Goal: Task Accomplishment & Management: Complete application form

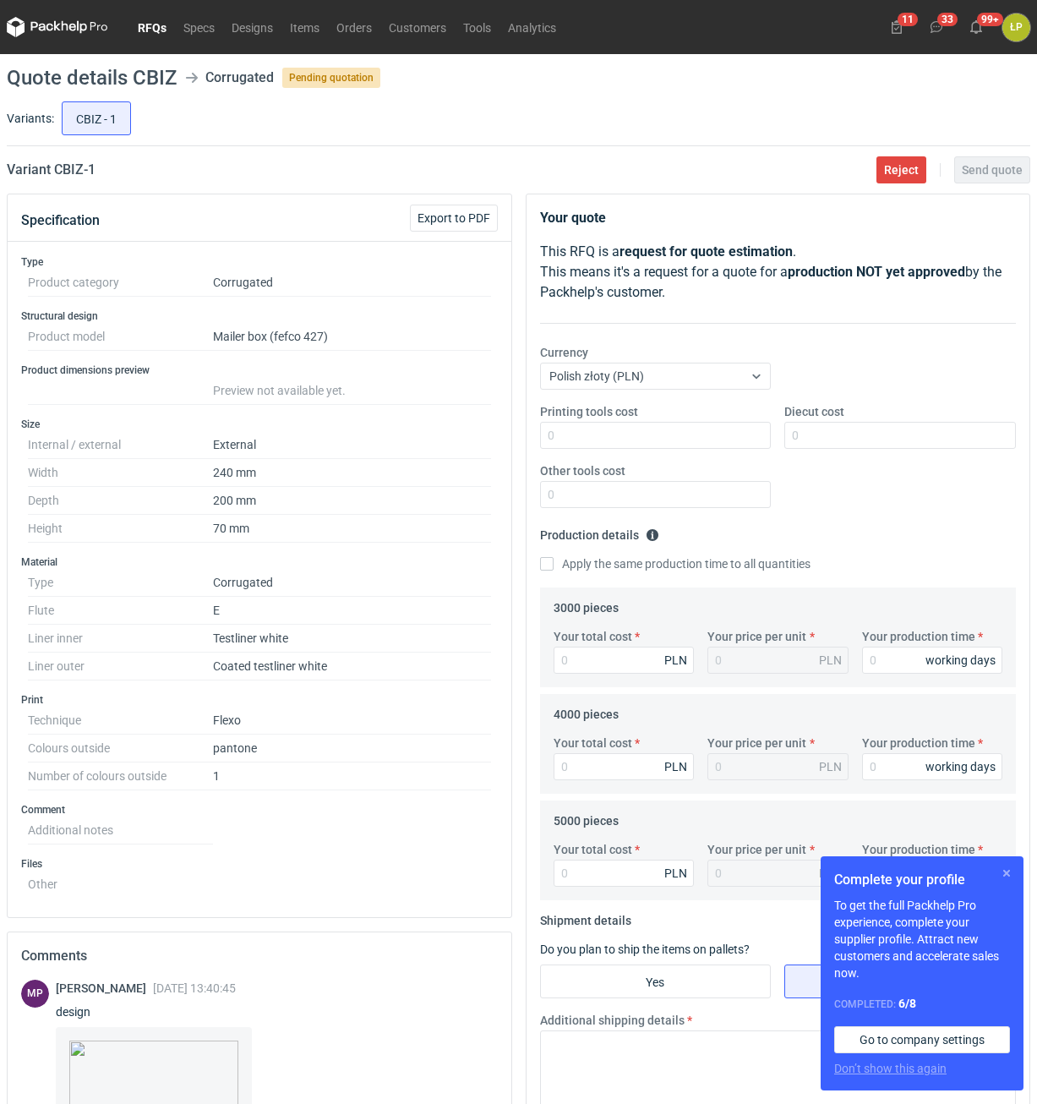
click at [1006, 870] on button "button" at bounding box center [1006, 873] width 20 height 20
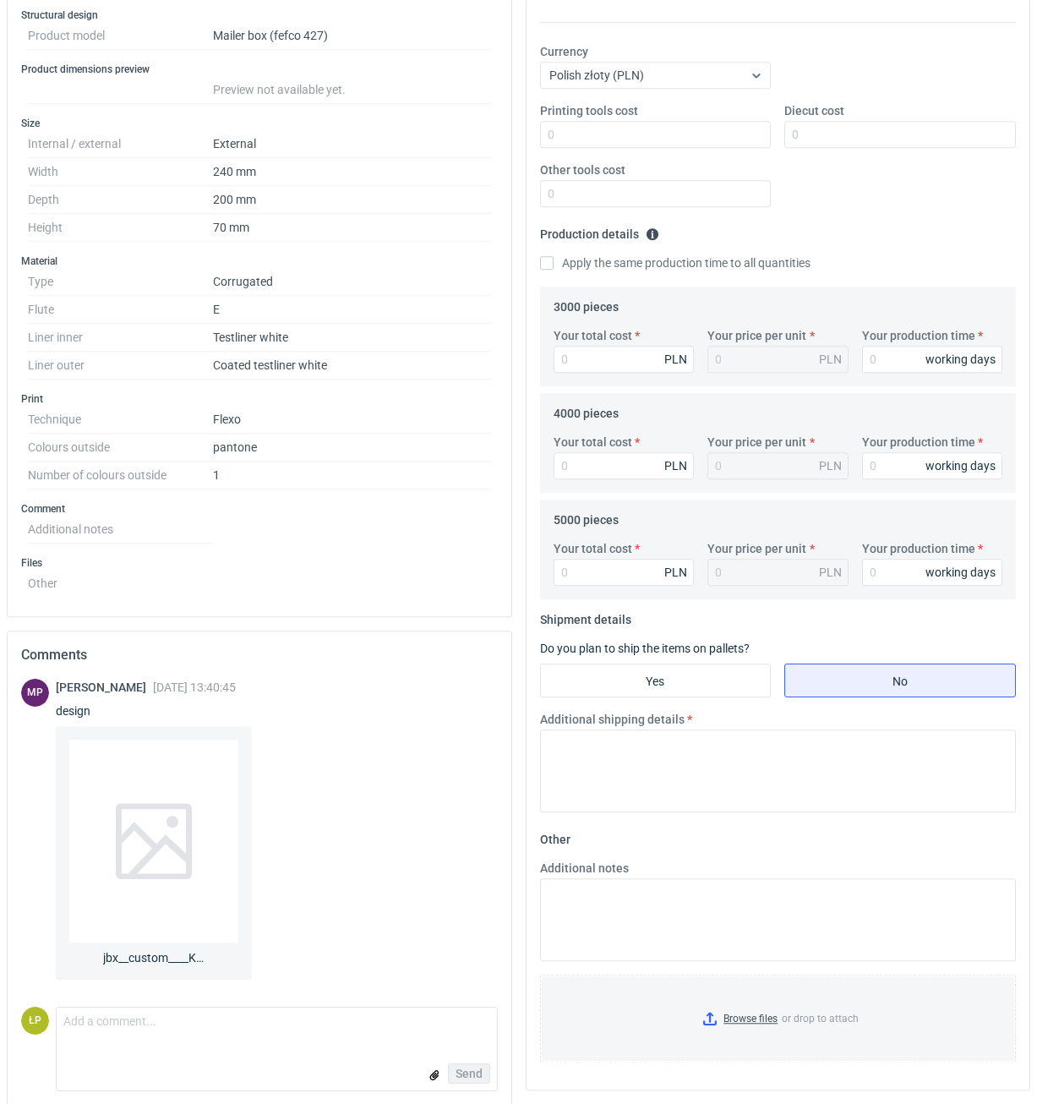
scroll to position [316, 0]
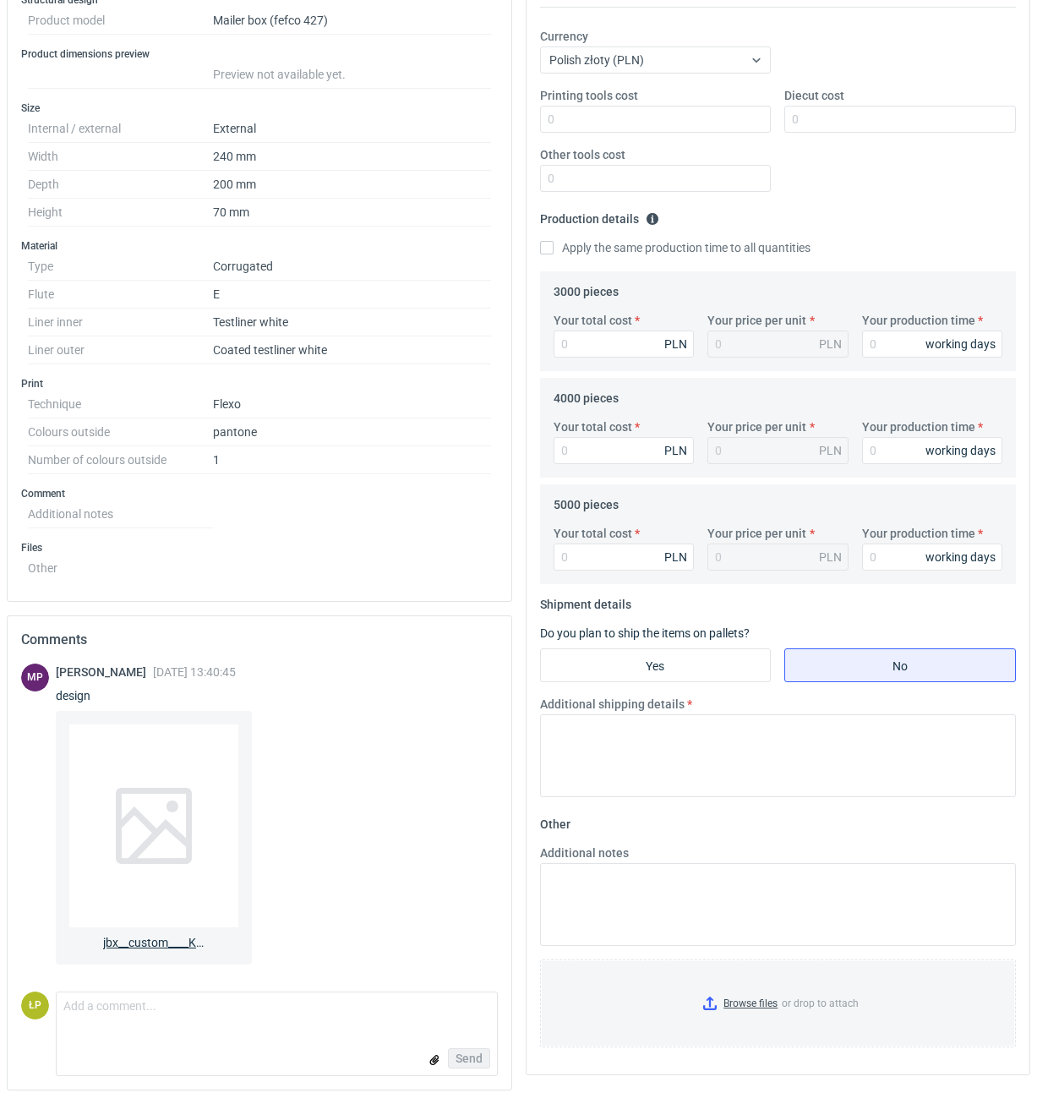
click at [177, 776] on div at bounding box center [153, 825] width 169 height 203
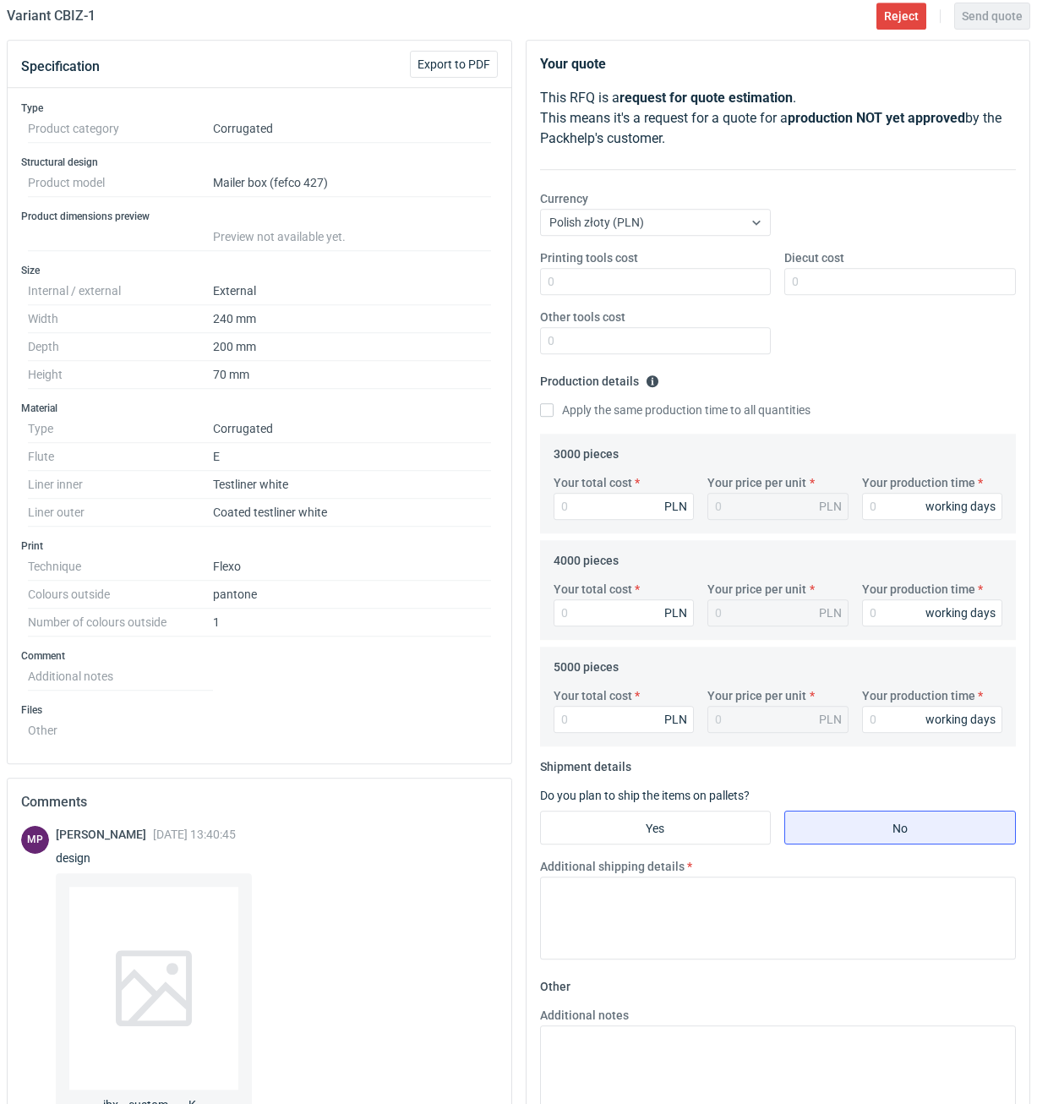
scroll to position [29, 0]
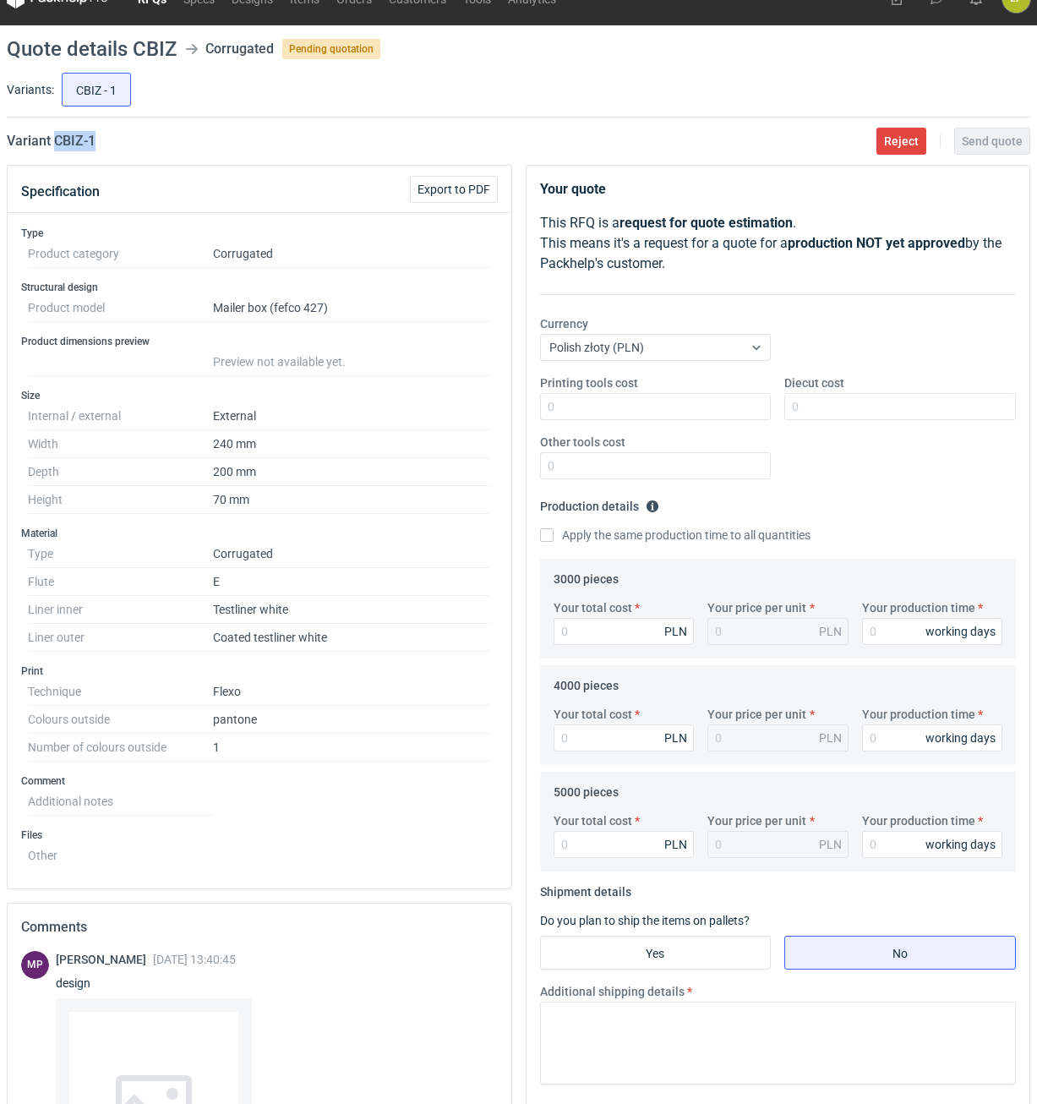
drag, startPoint x: 150, startPoint y: 144, endPoint x: 55, endPoint y: 147, distance: 94.7
click at [55, 147] on div "Variant CBIZ - 1 Reject Send quote" at bounding box center [518, 141] width 1023 height 20
copy h2 "CBIZ - 1"
click at [730, 416] on input "Printing tools cost" at bounding box center [656, 406] width 232 height 27
type input "0"
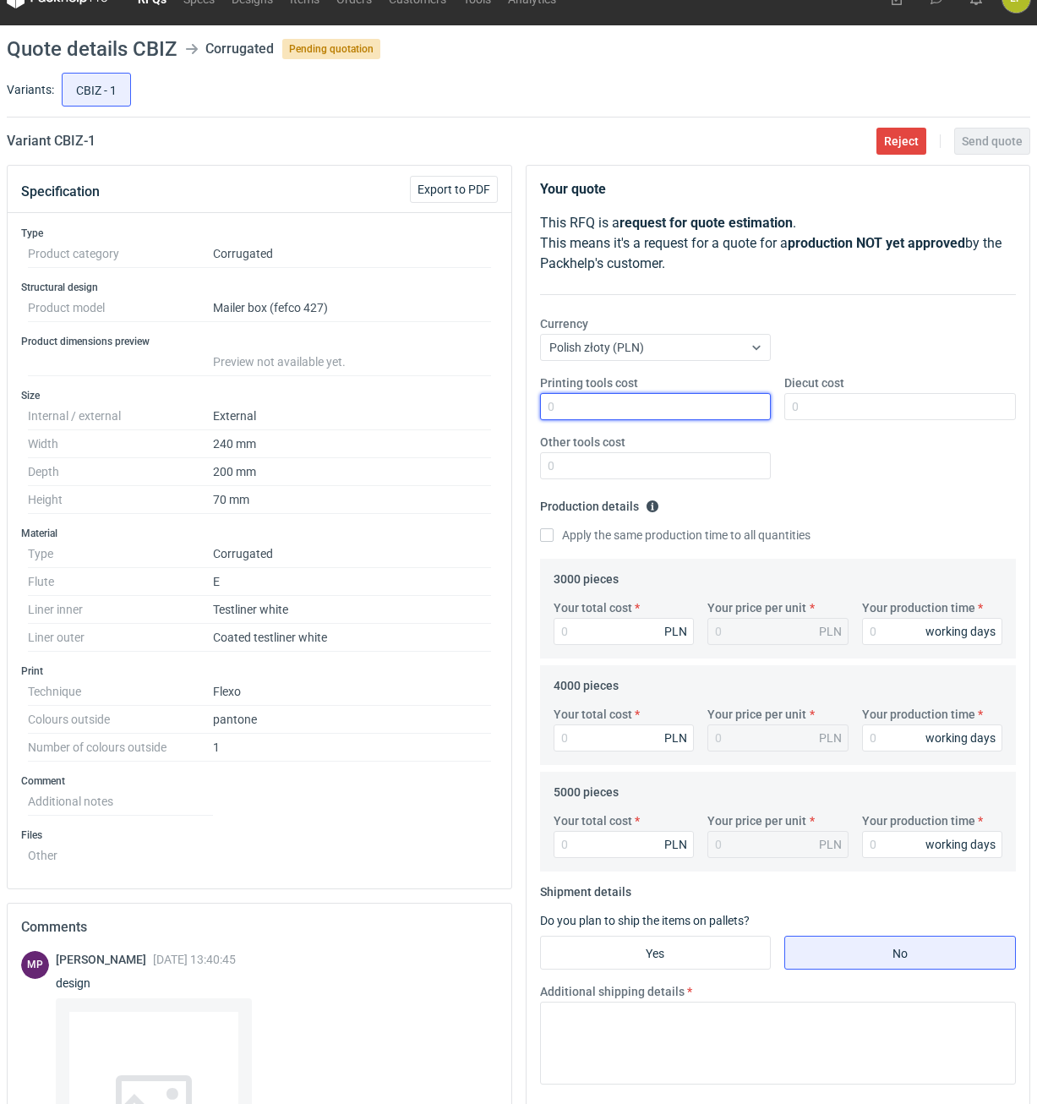
click at [736, 405] on input "Printing tools cost" at bounding box center [656, 406] width 232 height 27
type input "1500"
click at [843, 412] on input "Diecut cost" at bounding box center [900, 406] width 232 height 27
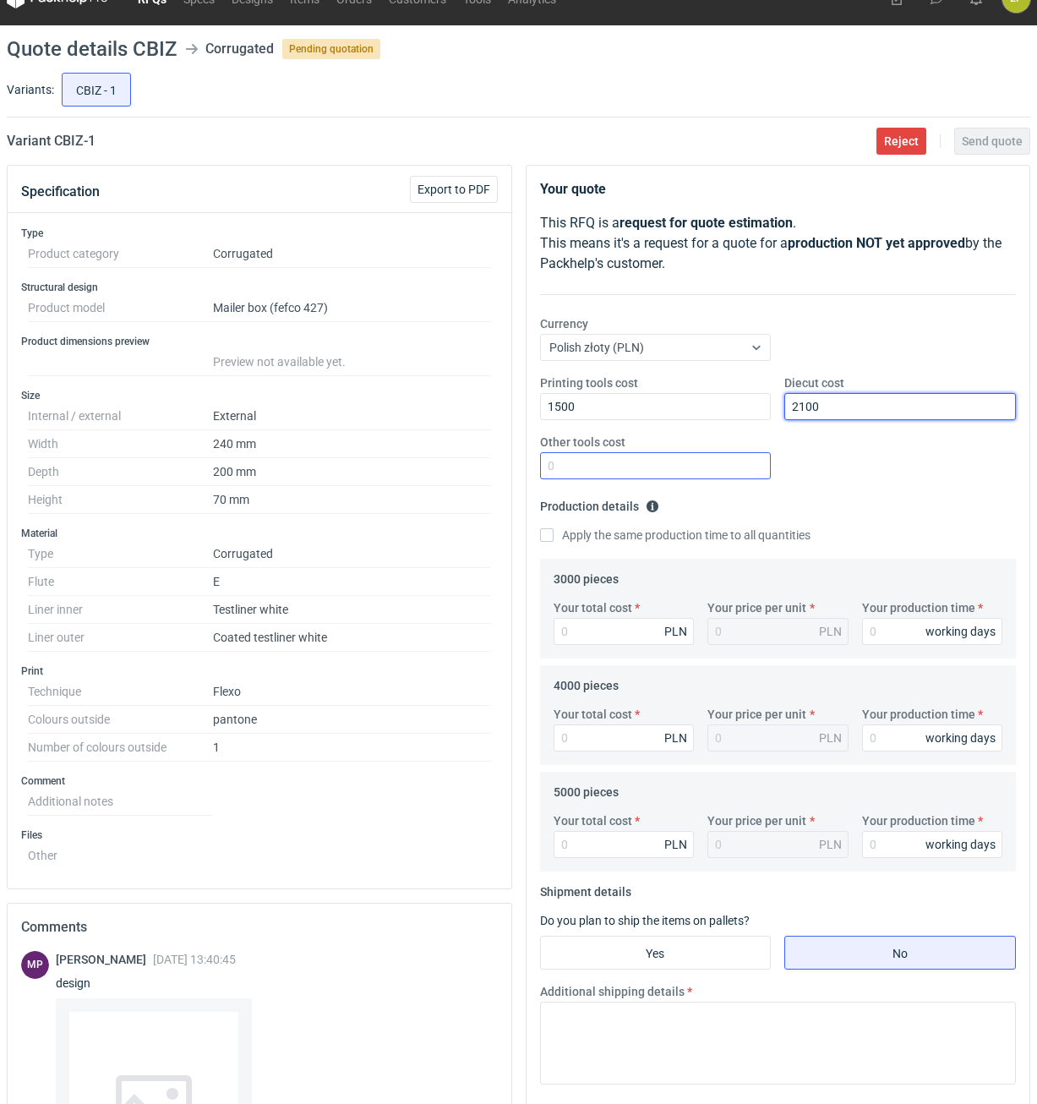
type input "2100"
click at [690, 462] on input "Other tools cost" at bounding box center [656, 465] width 232 height 27
type input "0"
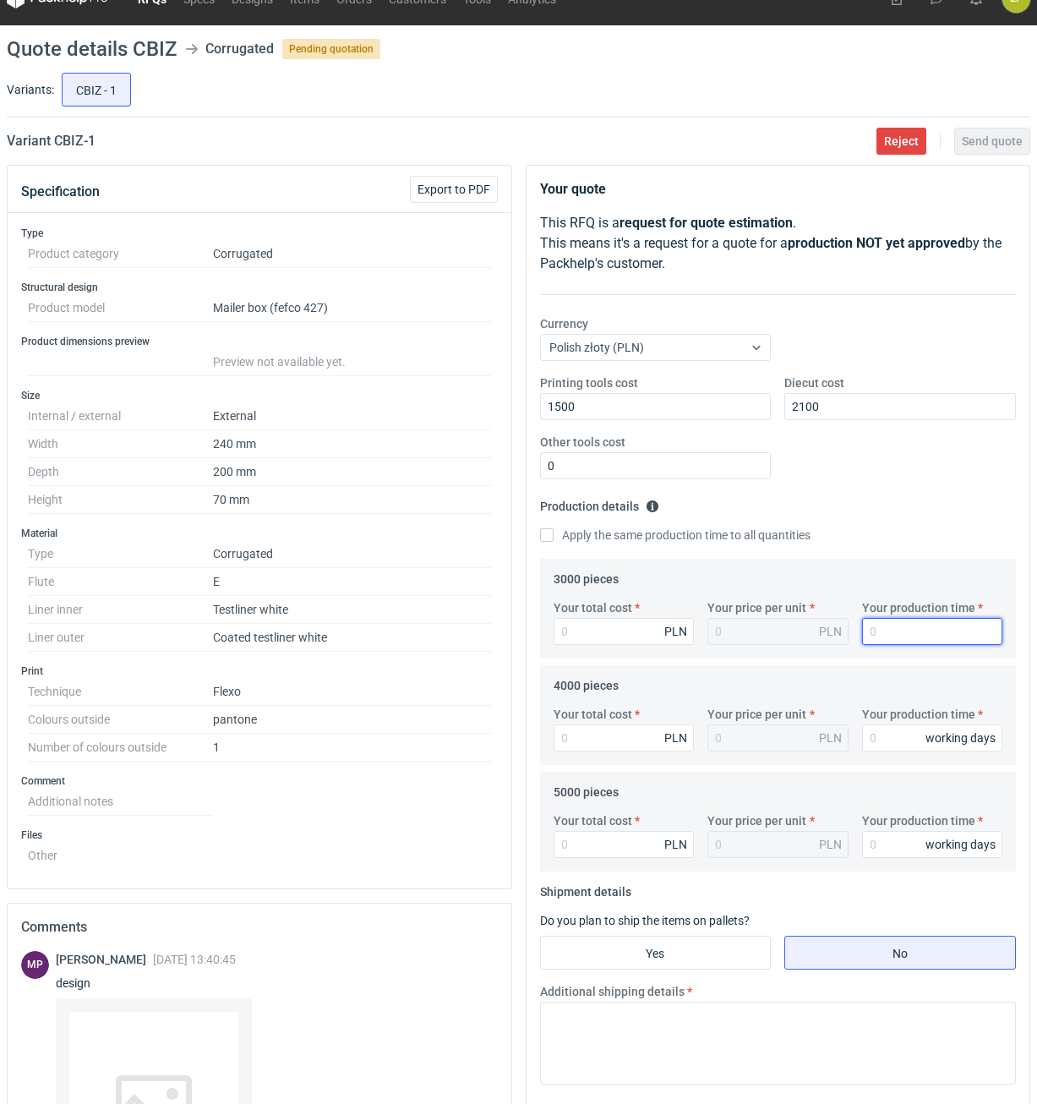
click at [880, 628] on input "Your production time" at bounding box center [932, 631] width 141 height 27
type input "12"
click at [652, 544] on div "Apply the same production time to all quantities" at bounding box center [778, 535] width 477 height 19
click at [652, 542] on label "Apply the same production time to all quantities" at bounding box center [675, 534] width 270 height 17
click at [554, 542] on input "Apply the same production time to all quantities" at bounding box center [547, 535] width 14 height 14
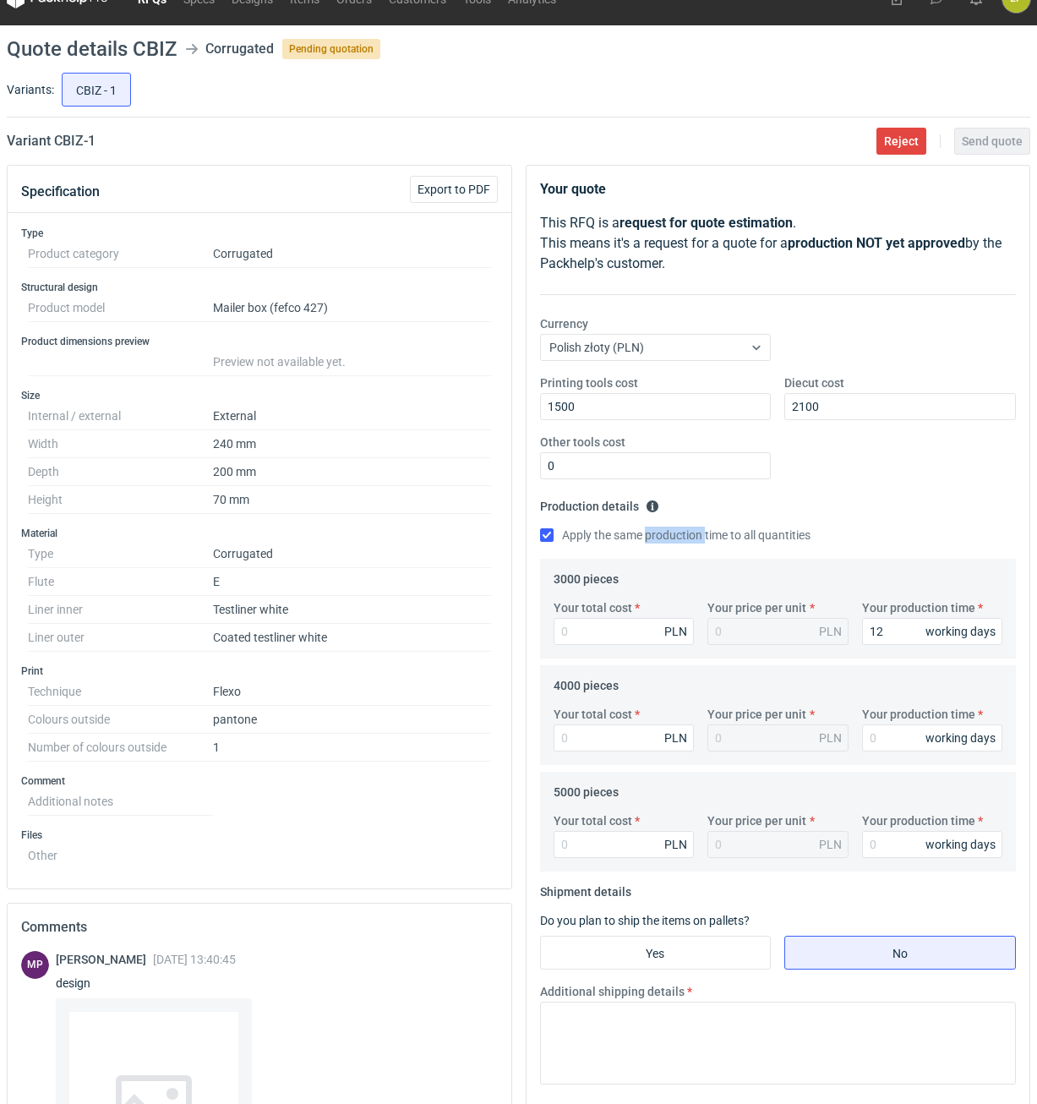
checkbox input "true"
type input "12"
drag, startPoint x: 630, startPoint y: 629, endPoint x: 657, endPoint y: 711, distance: 86.6
click at [630, 630] on input "Your total cost" at bounding box center [624, 631] width 141 height 27
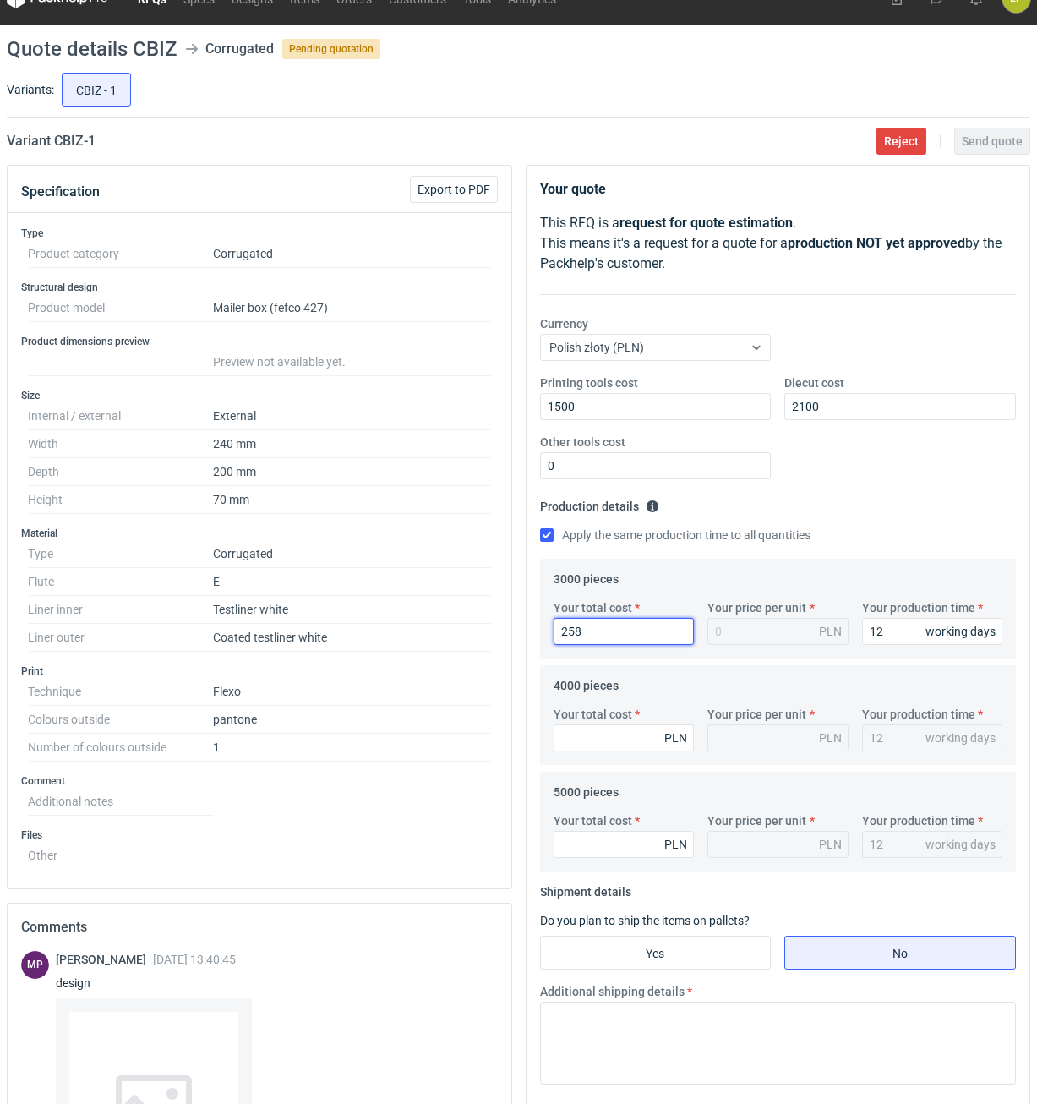
type input "2580"
type input "0.86"
type input "2580"
click at [862, 627] on input "12" at bounding box center [932, 631] width 141 height 27
type input "1"
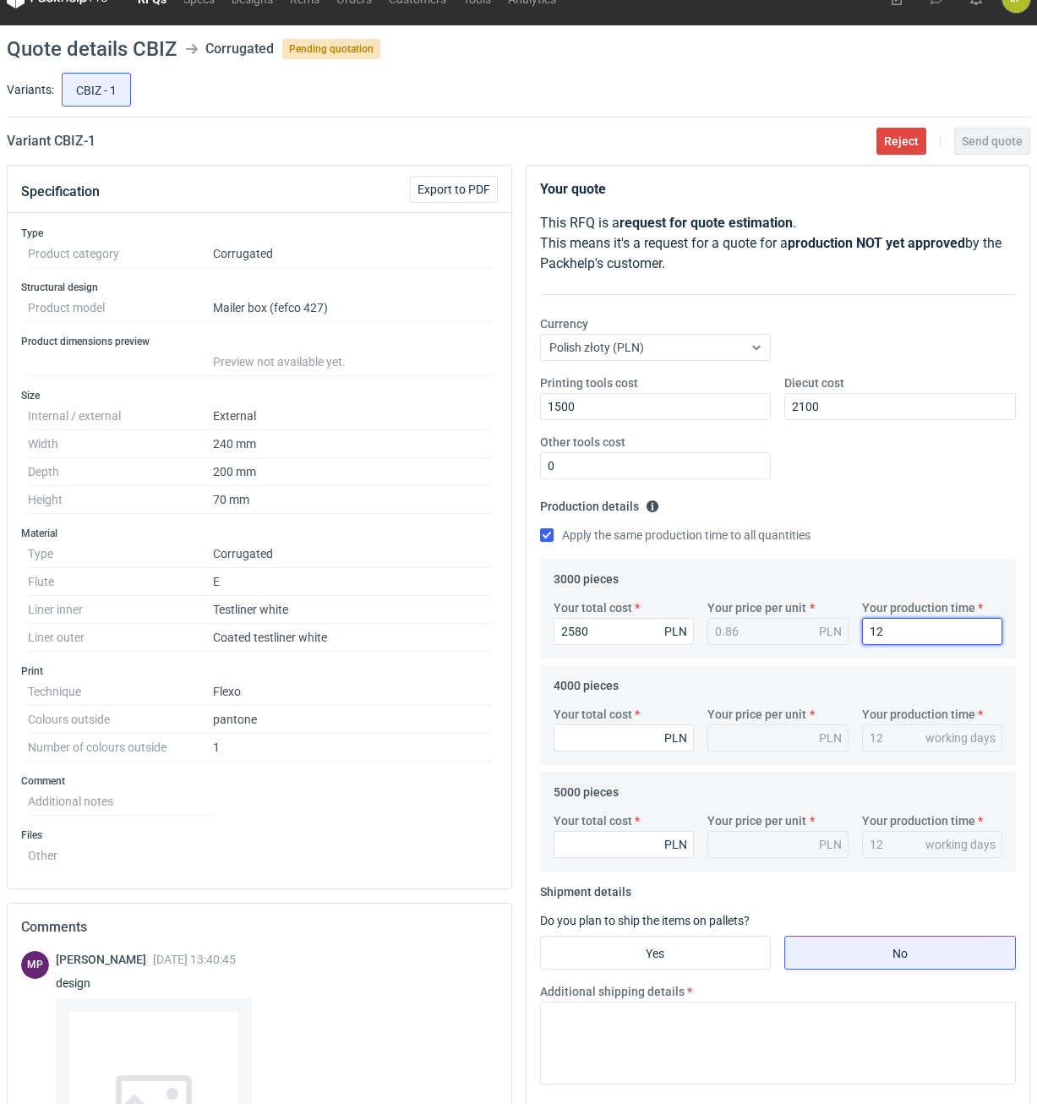
type input "1"
type input "15"
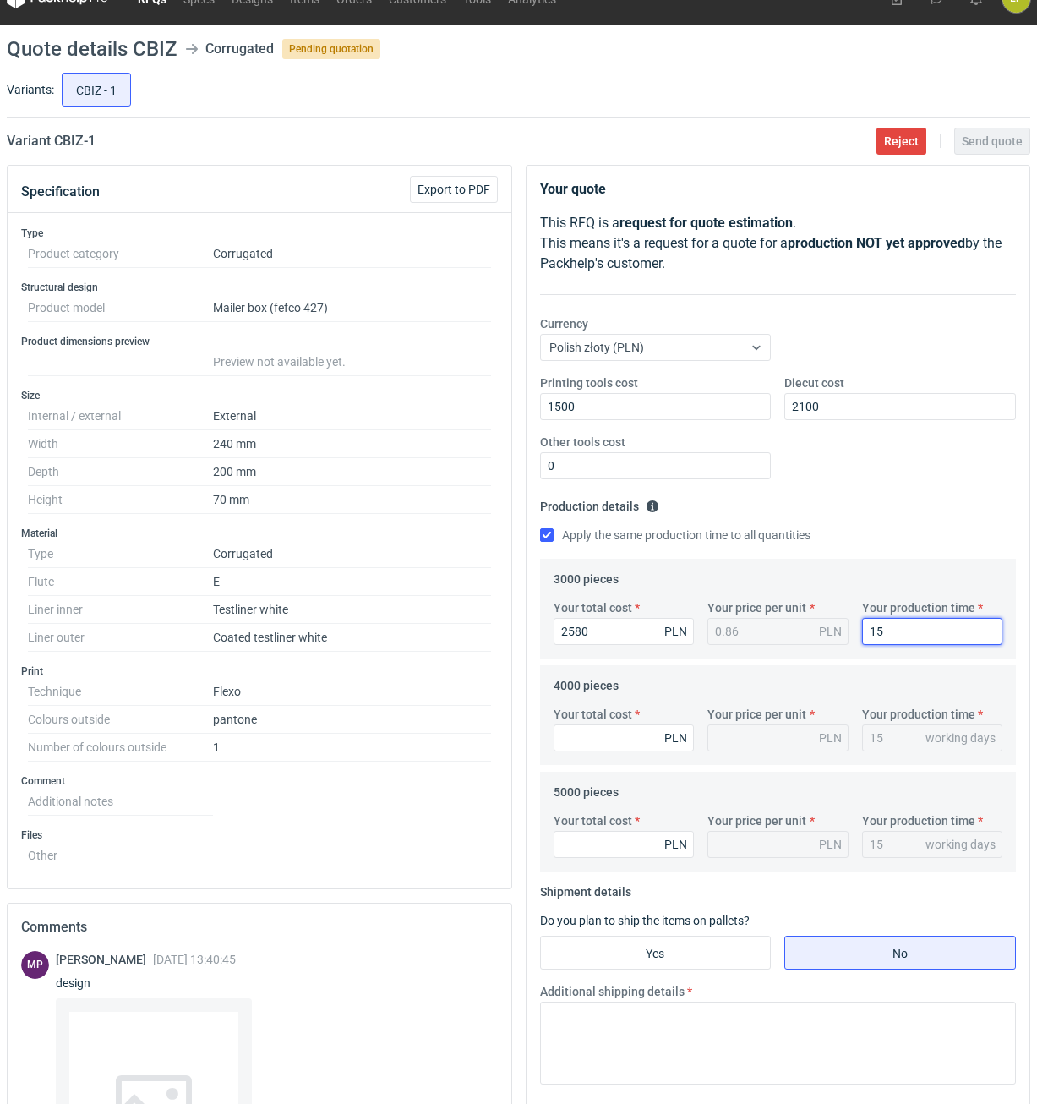
type input "15"
click at [628, 723] on div "Your total cost PLN" at bounding box center [624, 729] width 155 height 46
click at [625, 732] on input "Your total cost" at bounding box center [624, 737] width 141 height 27
type input "3320"
type input "0.83"
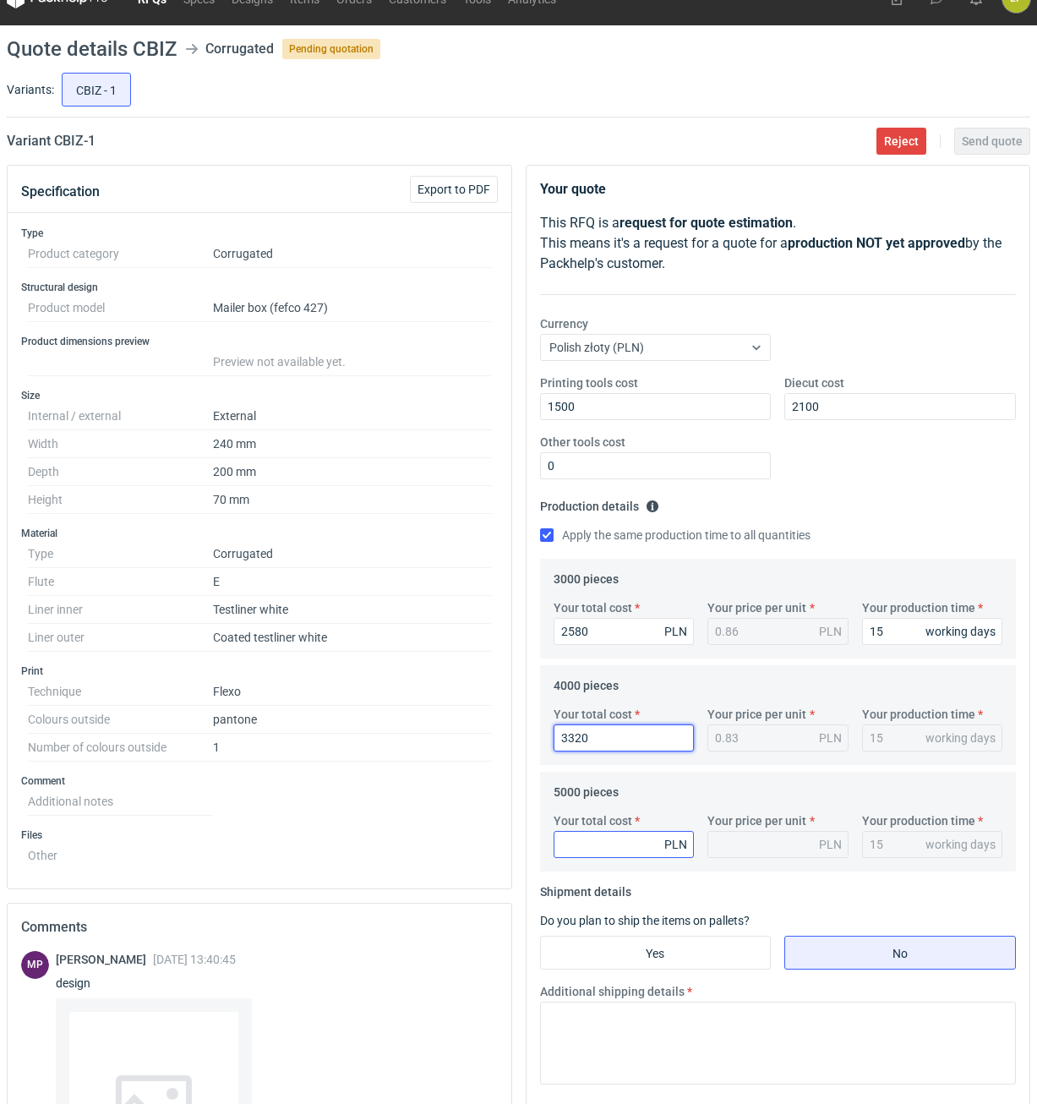
type input "3320"
click at [616, 849] on input "Your total cost" at bounding box center [624, 844] width 141 height 27
type input "4050"
type input "0.81"
type input "4050"
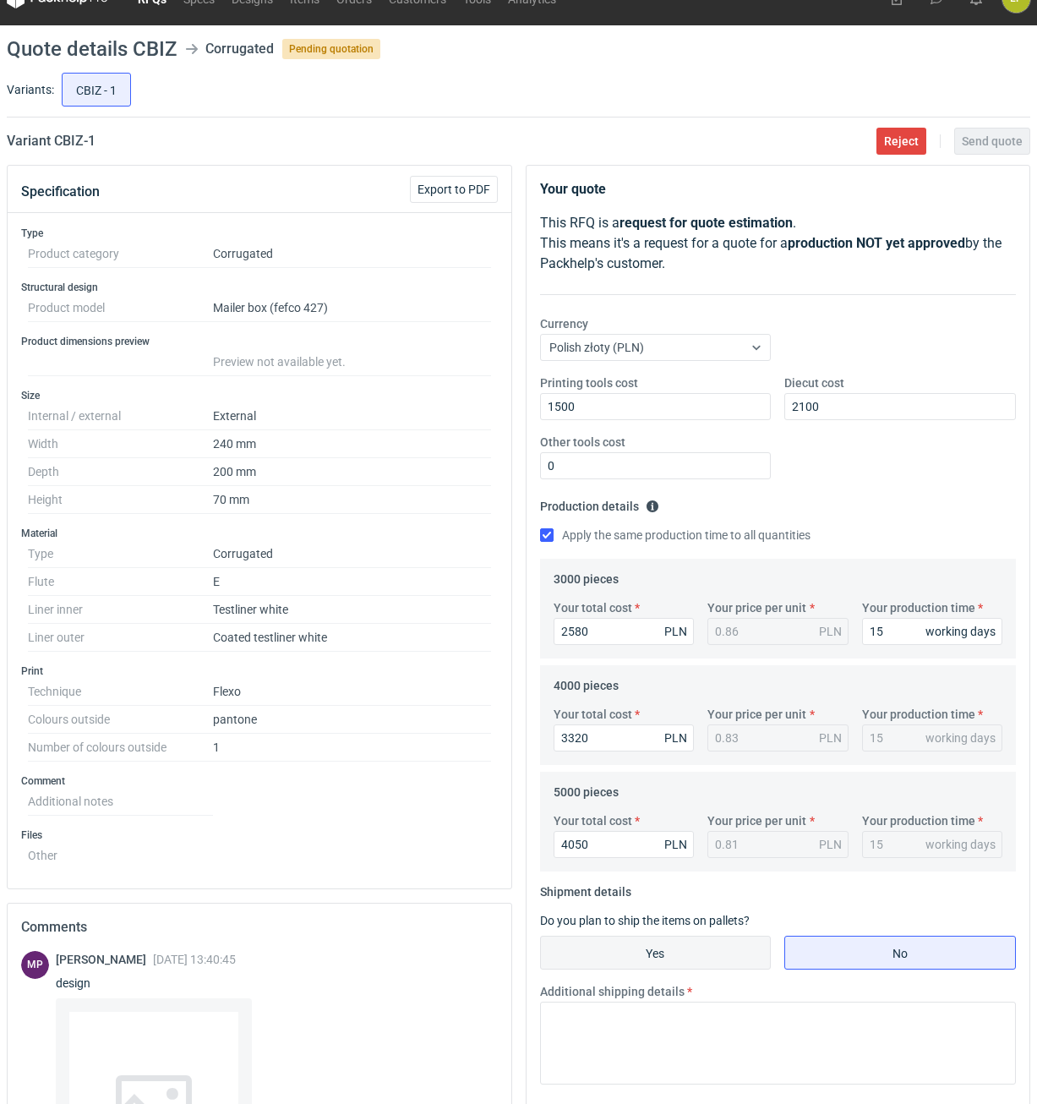
click at [741, 942] on input "Yes" at bounding box center [656, 952] width 230 height 32
radio input "true"
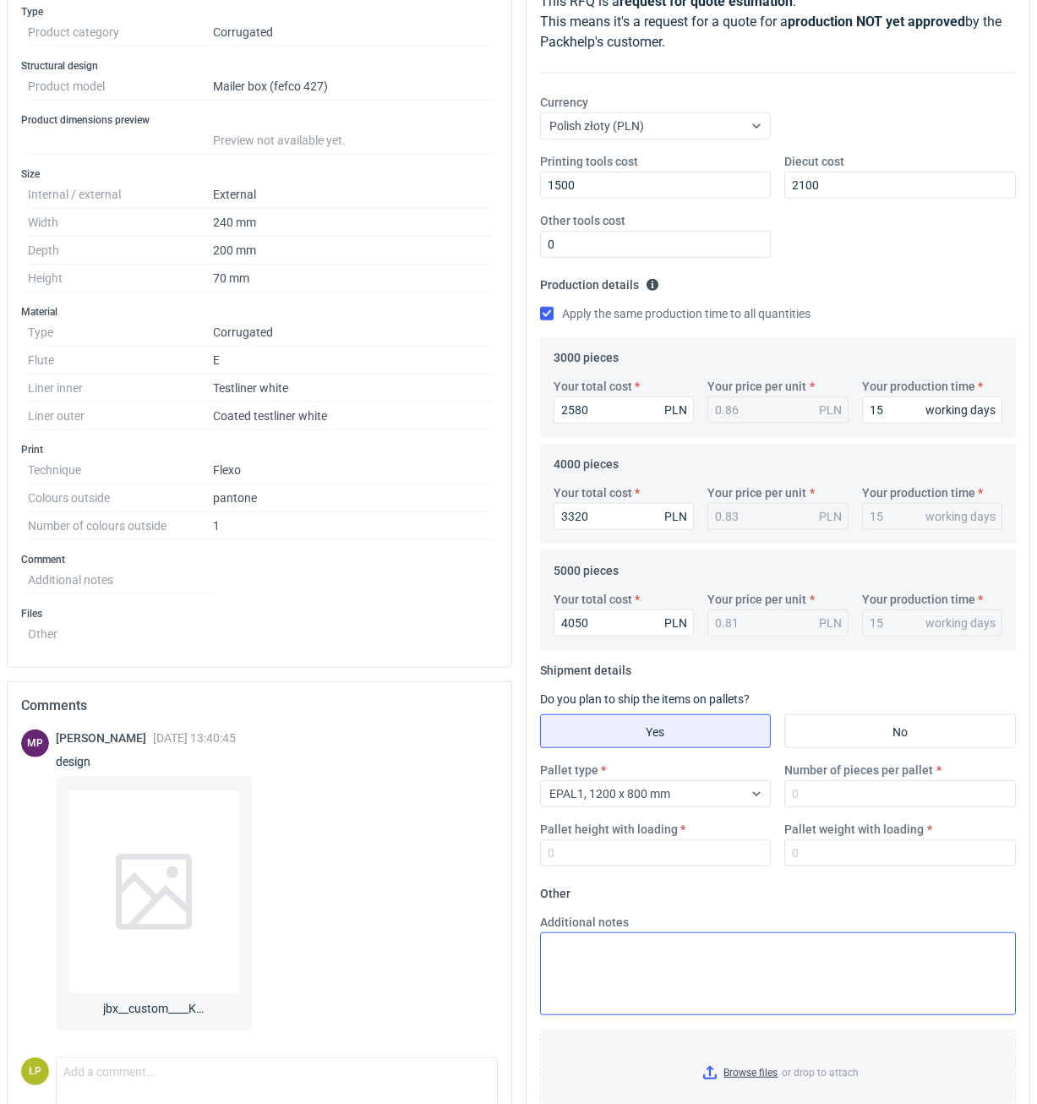
scroll to position [316, 0]
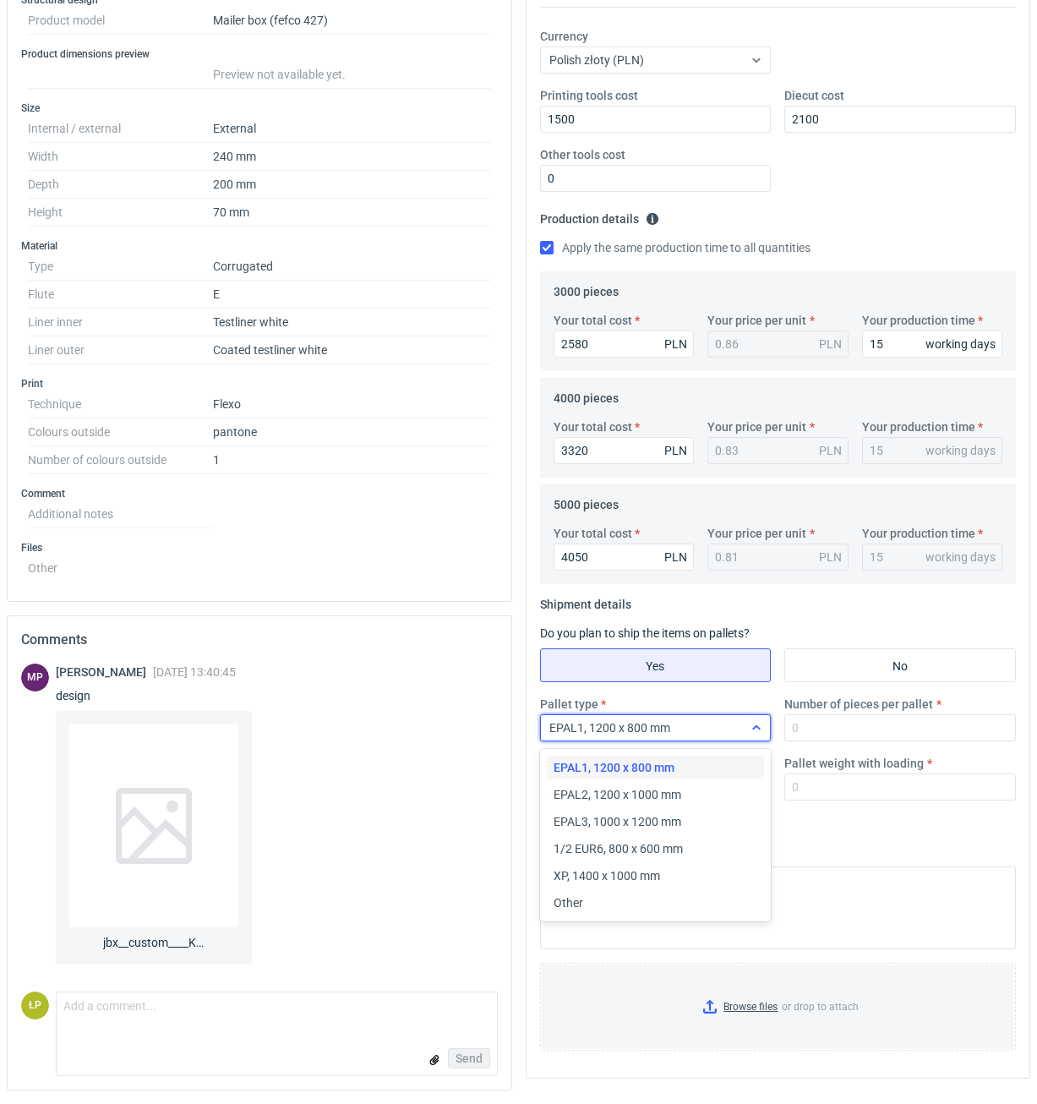
click at [708, 730] on div "EPAL1, 1200 x 800 mm" at bounding box center [642, 728] width 203 height 24
click at [675, 783] on div "EPAL2, 1200 x 1000 mm" at bounding box center [656, 795] width 218 height 24
click at [848, 743] on div "Pallet type option EPAL2, 1200 x 1000 mm, selected. Select is focused ,type to …" at bounding box center [778, 755] width 490 height 118
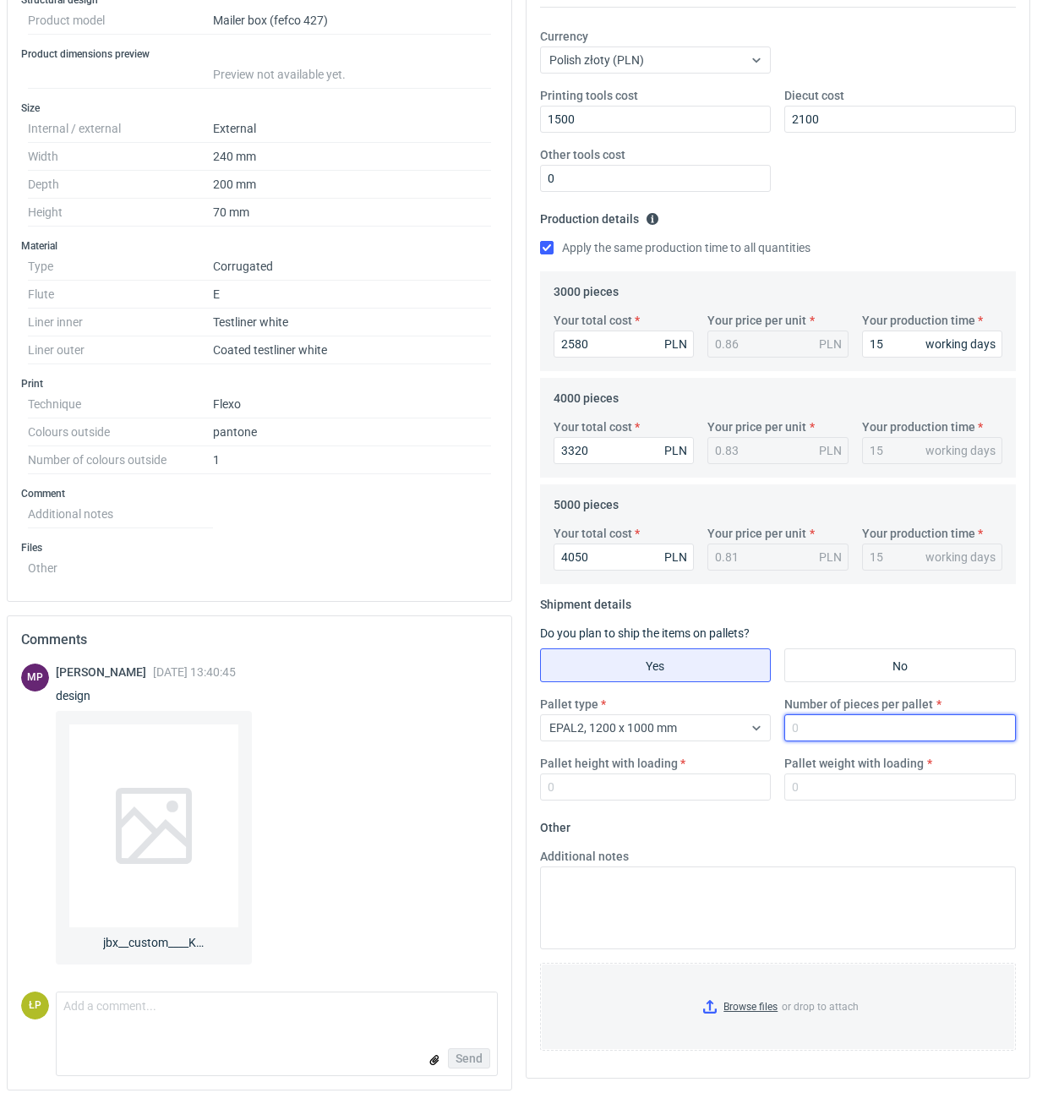
click at [848, 734] on input "Number of pieces per pallet" at bounding box center [900, 727] width 232 height 27
type input "4000"
click at [685, 782] on input "Pallet height with loading" at bounding box center [656, 786] width 232 height 27
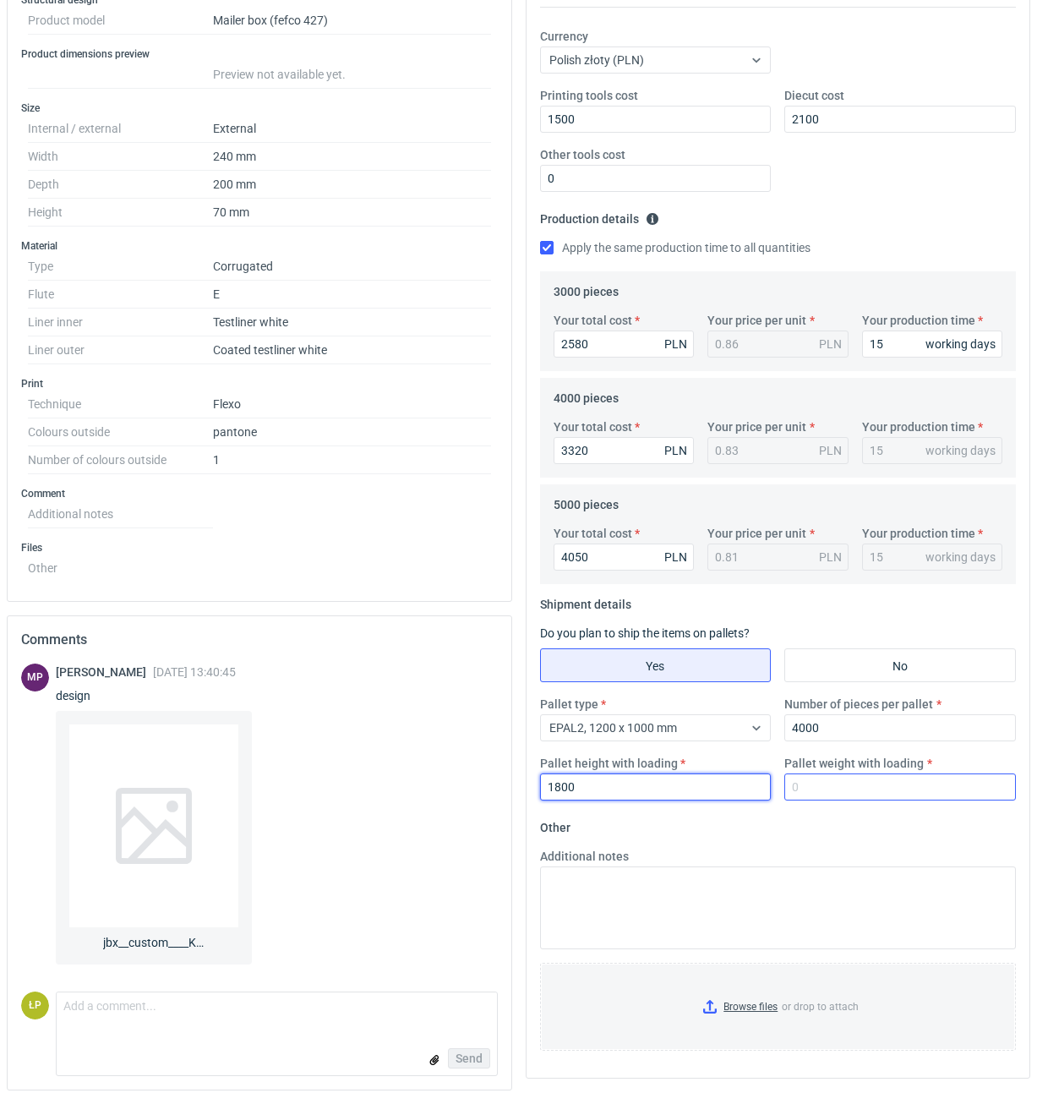
type input "1800"
click at [816, 799] on input "Pallet weight with loading" at bounding box center [900, 786] width 232 height 27
click at [812, 799] on input "Pallet weight with loading" at bounding box center [900, 786] width 232 height 27
click at [814, 794] on input "Pallet weight with loading" at bounding box center [900, 786] width 232 height 27
type input "600"
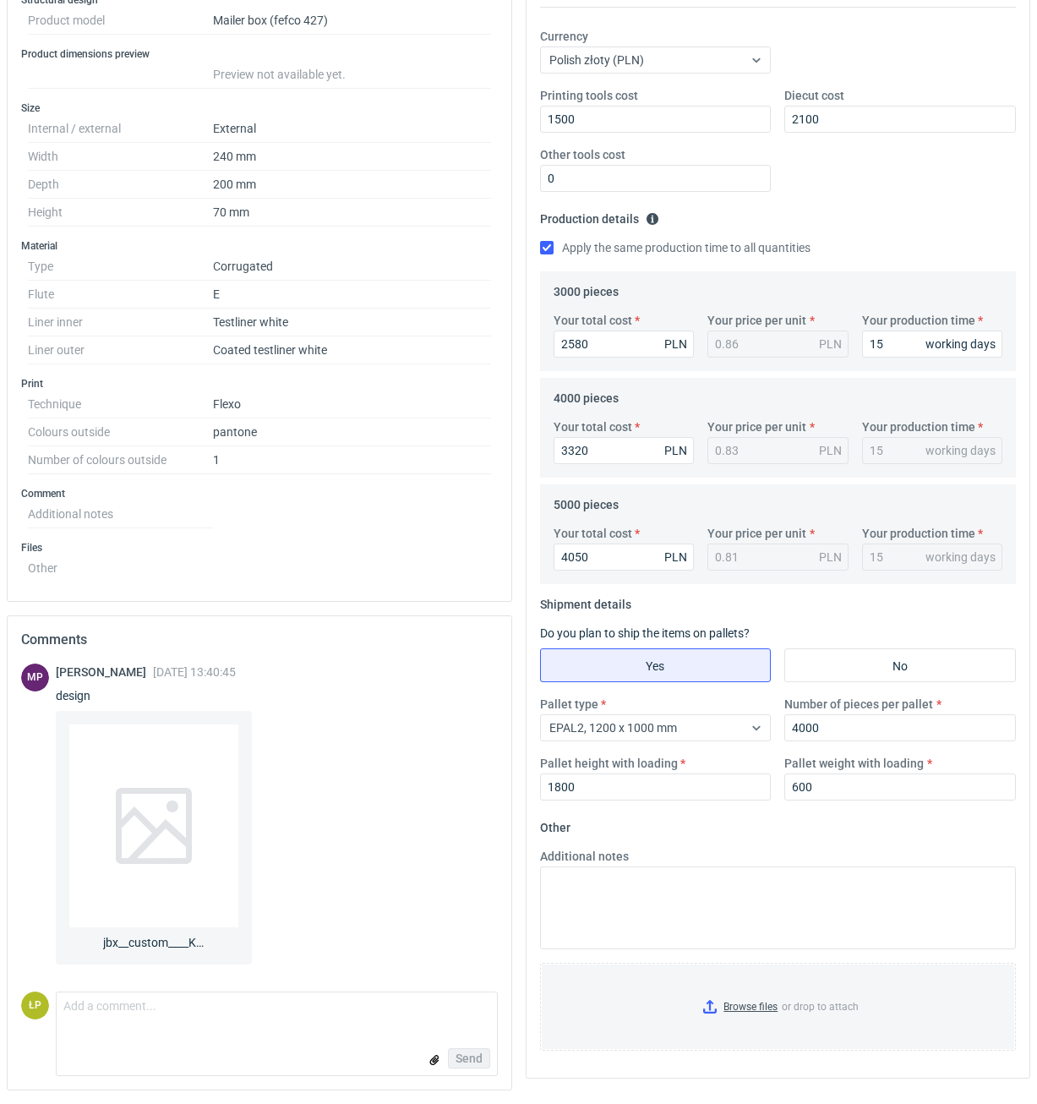
click at [803, 837] on fieldset "Other Additional notes Browse files or drop to attach" at bounding box center [778, 939] width 477 height 250
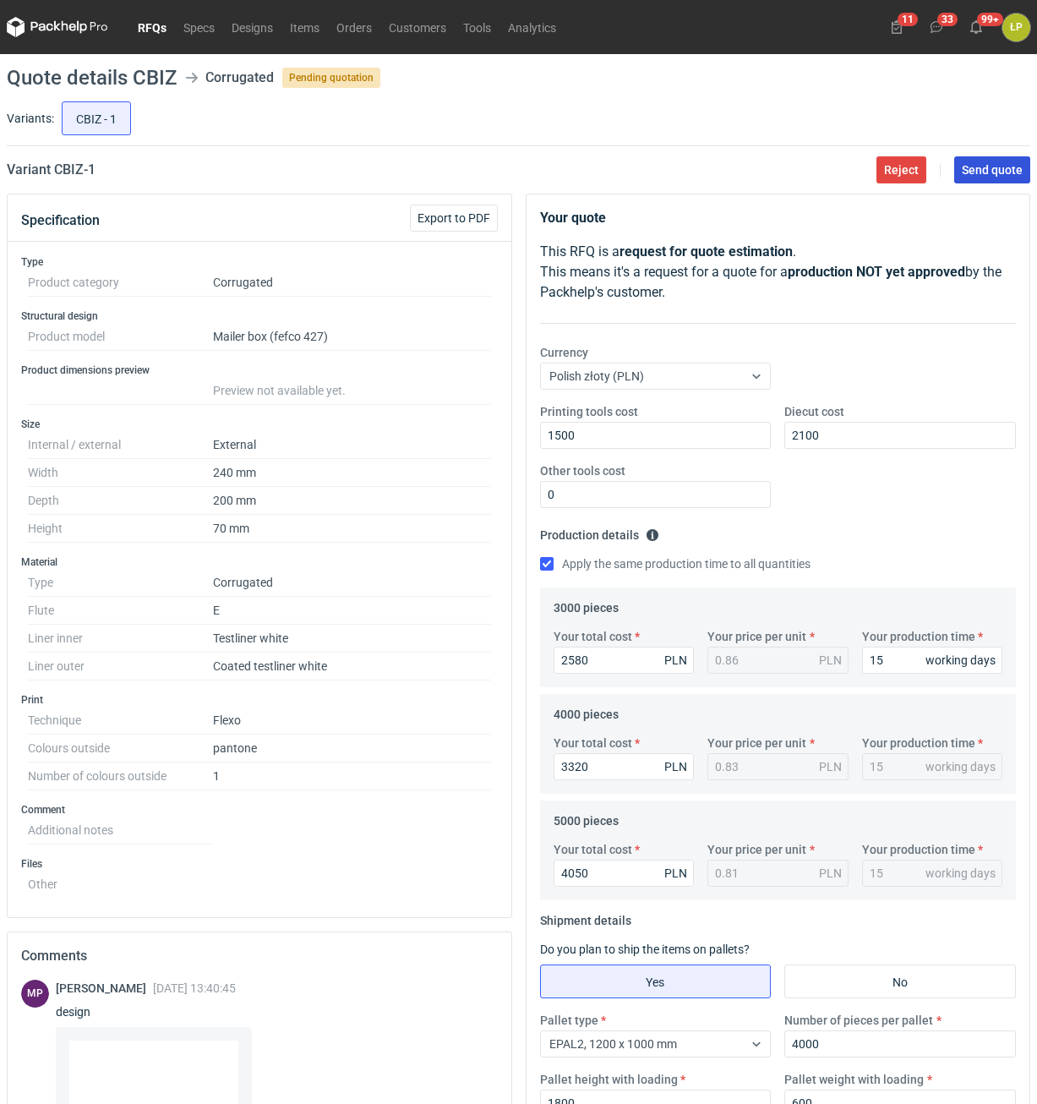
click at [968, 173] on span "Send quote" at bounding box center [992, 170] width 61 height 12
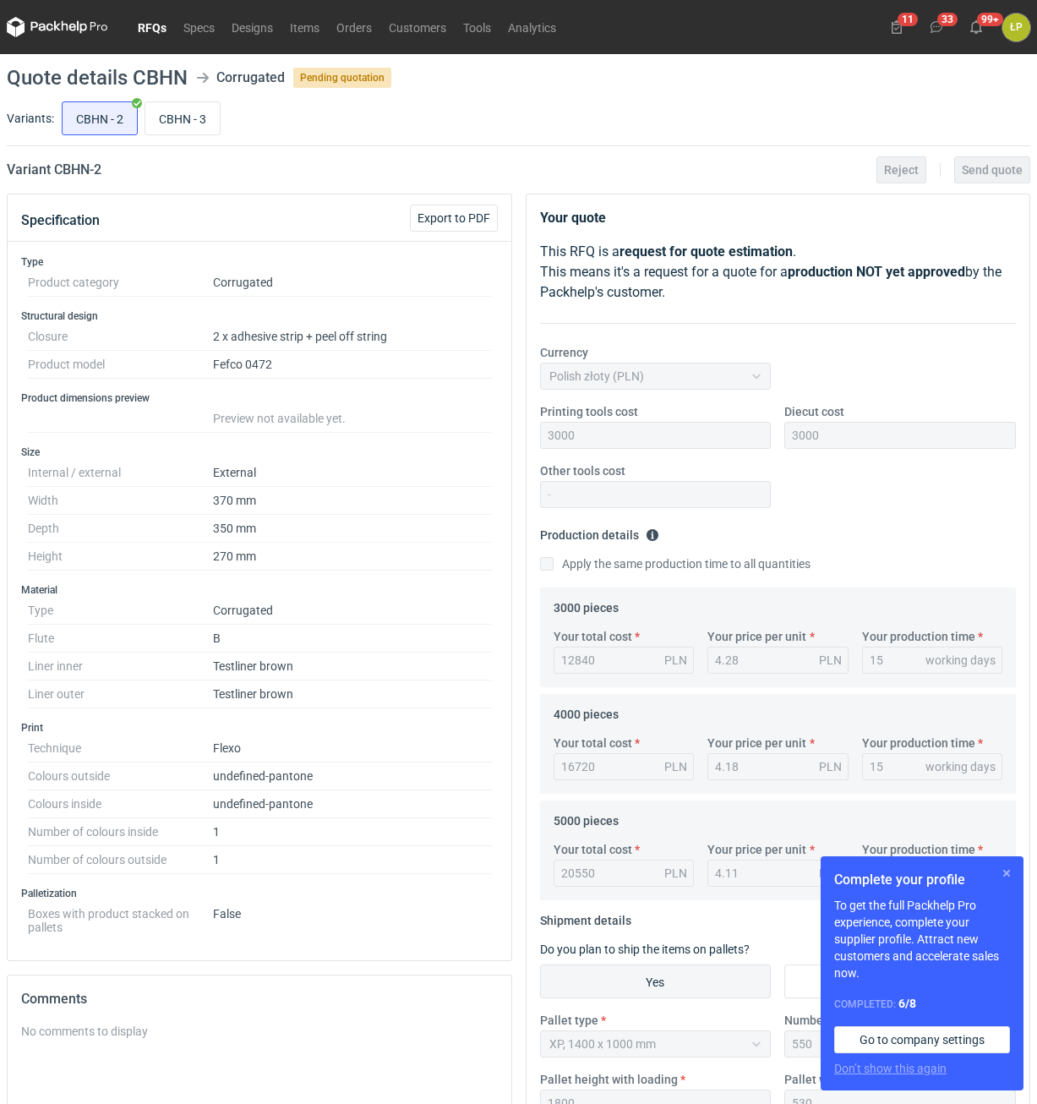
click at [1002, 870] on button "button" at bounding box center [1006, 873] width 20 height 20
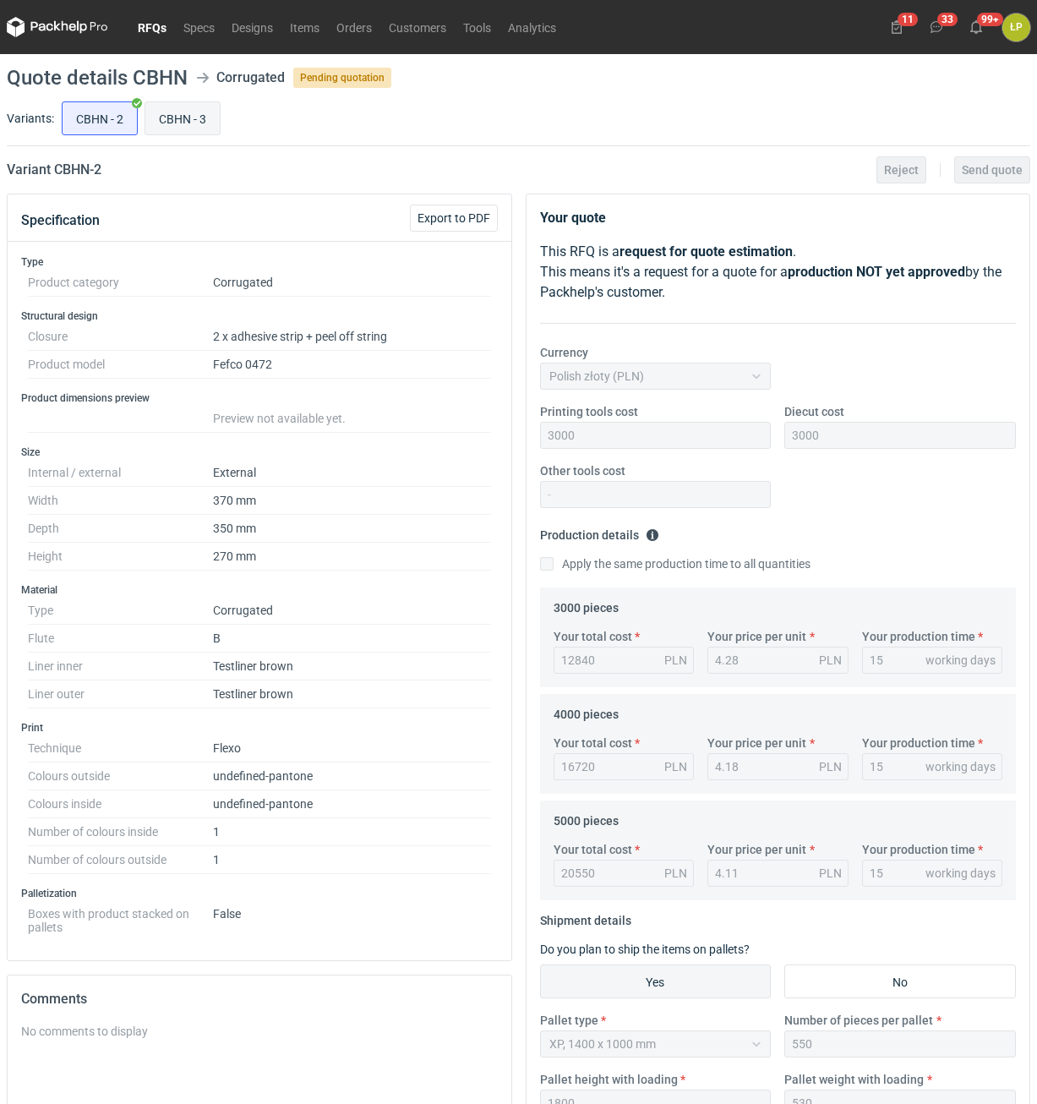
click at [196, 125] on input "CBHN - 3" at bounding box center [182, 118] width 74 height 32
radio input "true"
